Goal: Task Accomplishment & Management: Complete application form

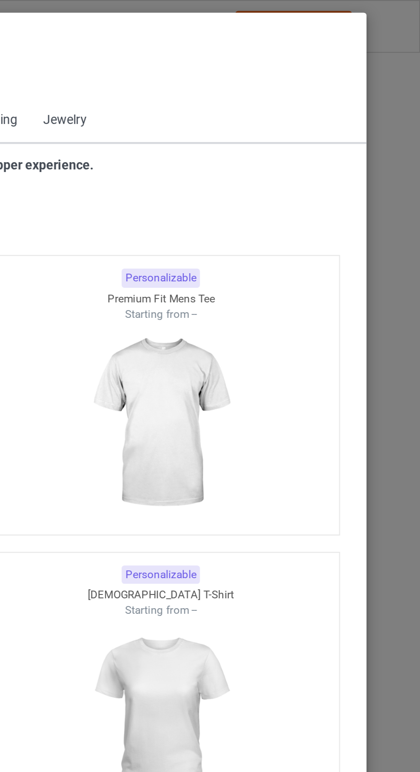
scroll to position [459, 0]
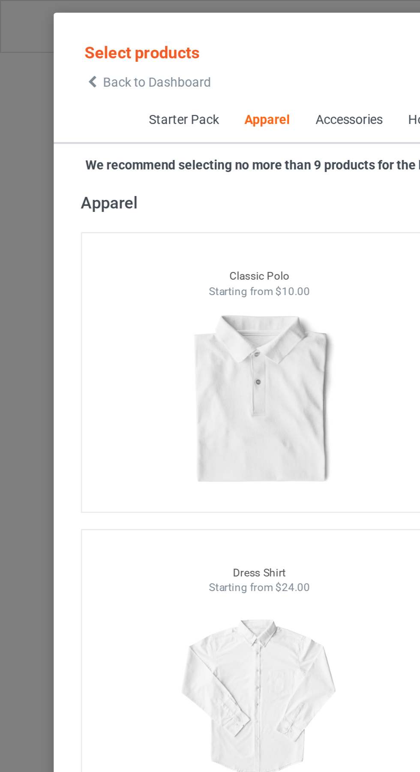
click at [46, 38] on icon at bounding box center [43, 39] width 7 height 6
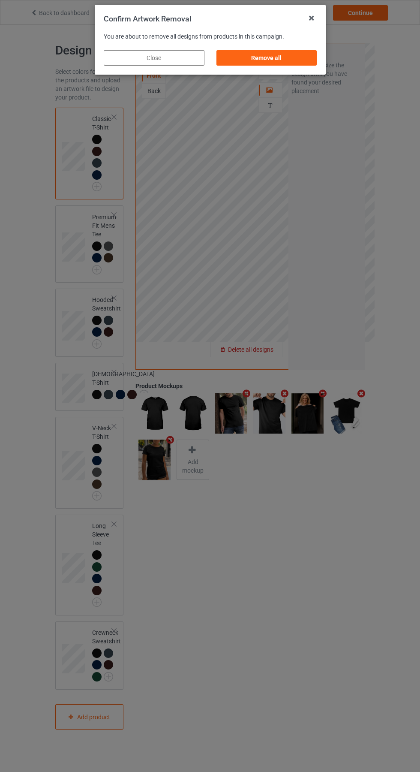
click at [270, 60] on div "Remove all" at bounding box center [266, 57] width 101 height 15
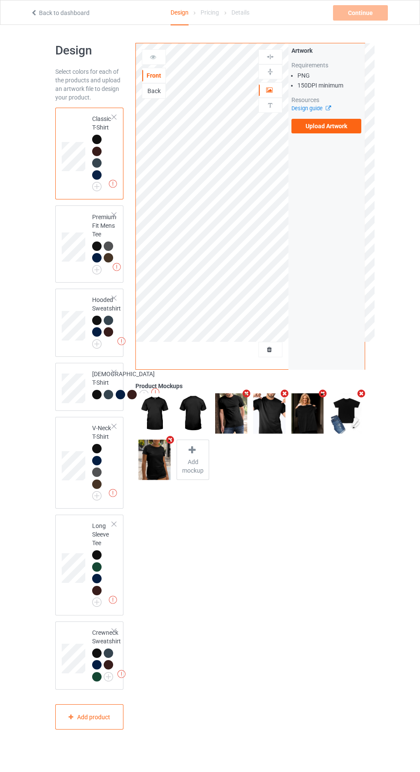
click at [321, 127] on label "Upload Artwork" at bounding box center [327, 126] width 70 height 15
click at [0, 0] on input "Upload Artwork" at bounding box center [0, 0] width 0 height 0
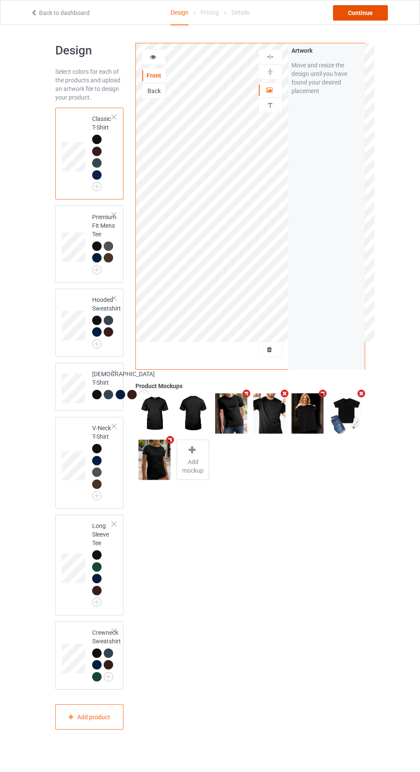
click at [355, 8] on div "Continue" at bounding box center [360, 12] width 55 height 15
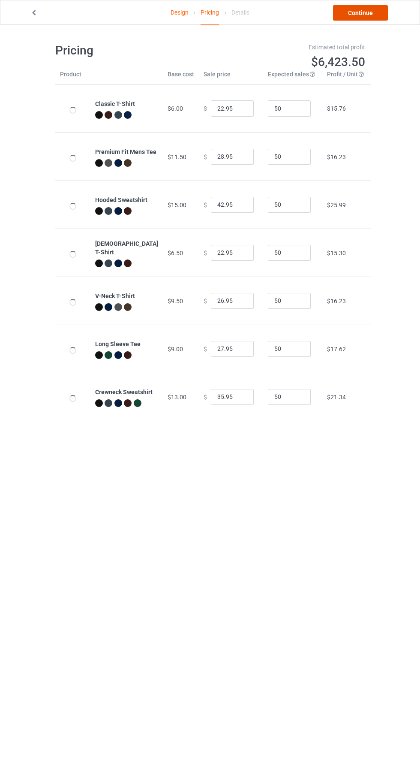
click at [362, 15] on link "Continue" at bounding box center [360, 12] width 55 height 15
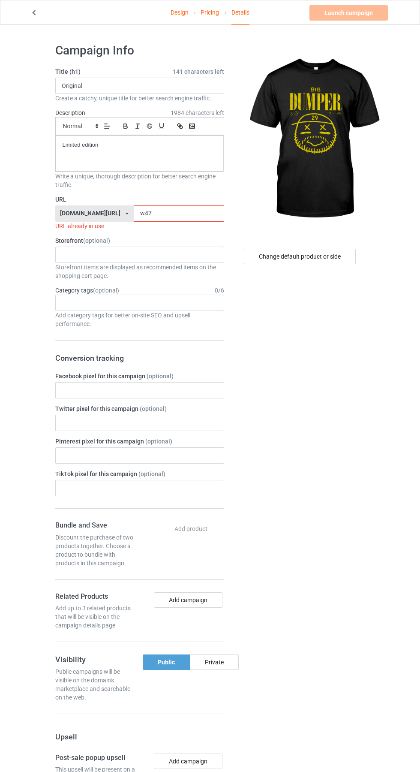
click at [165, 214] on input "w47" at bounding box center [179, 213] width 90 height 16
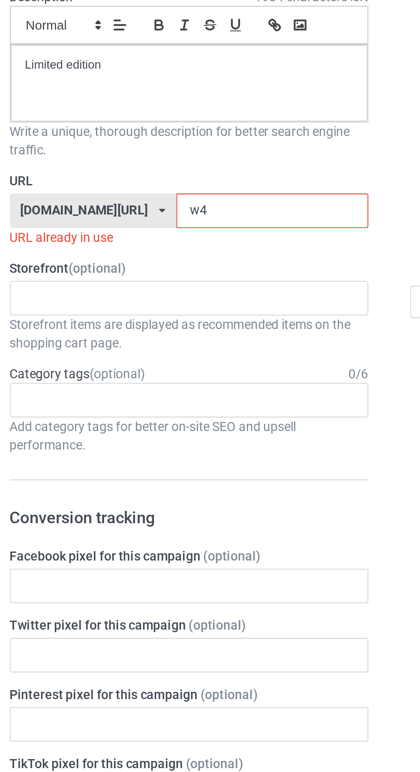
type input "w"
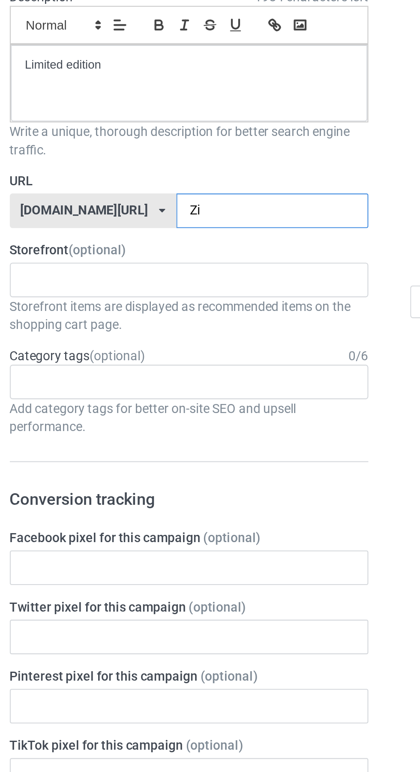
type input "Zio"
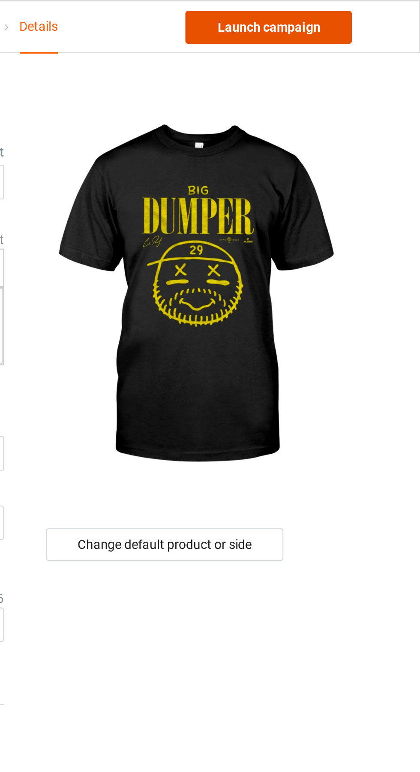
click at [373, 6] on link "Launch campaign" at bounding box center [349, 12] width 78 height 15
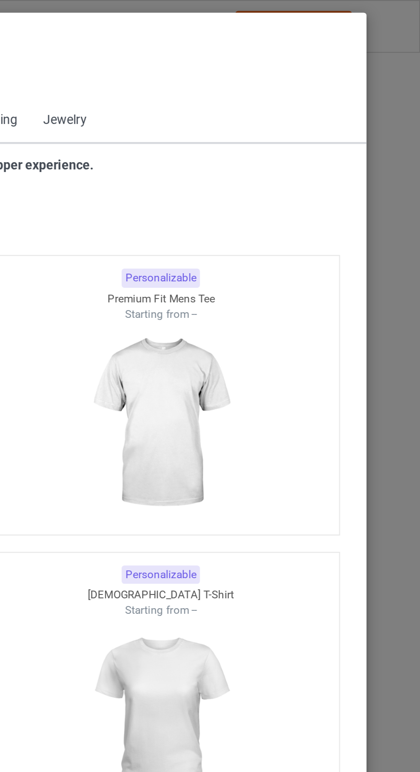
scroll to position [459, 0]
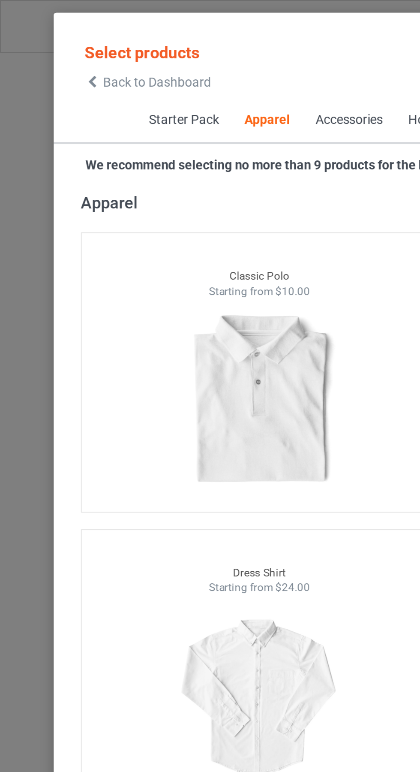
click at [45, 37] on icon at bounding box center [43, 39] width 7 height 6
